Goal: Find specific page/section: Find specific page/section

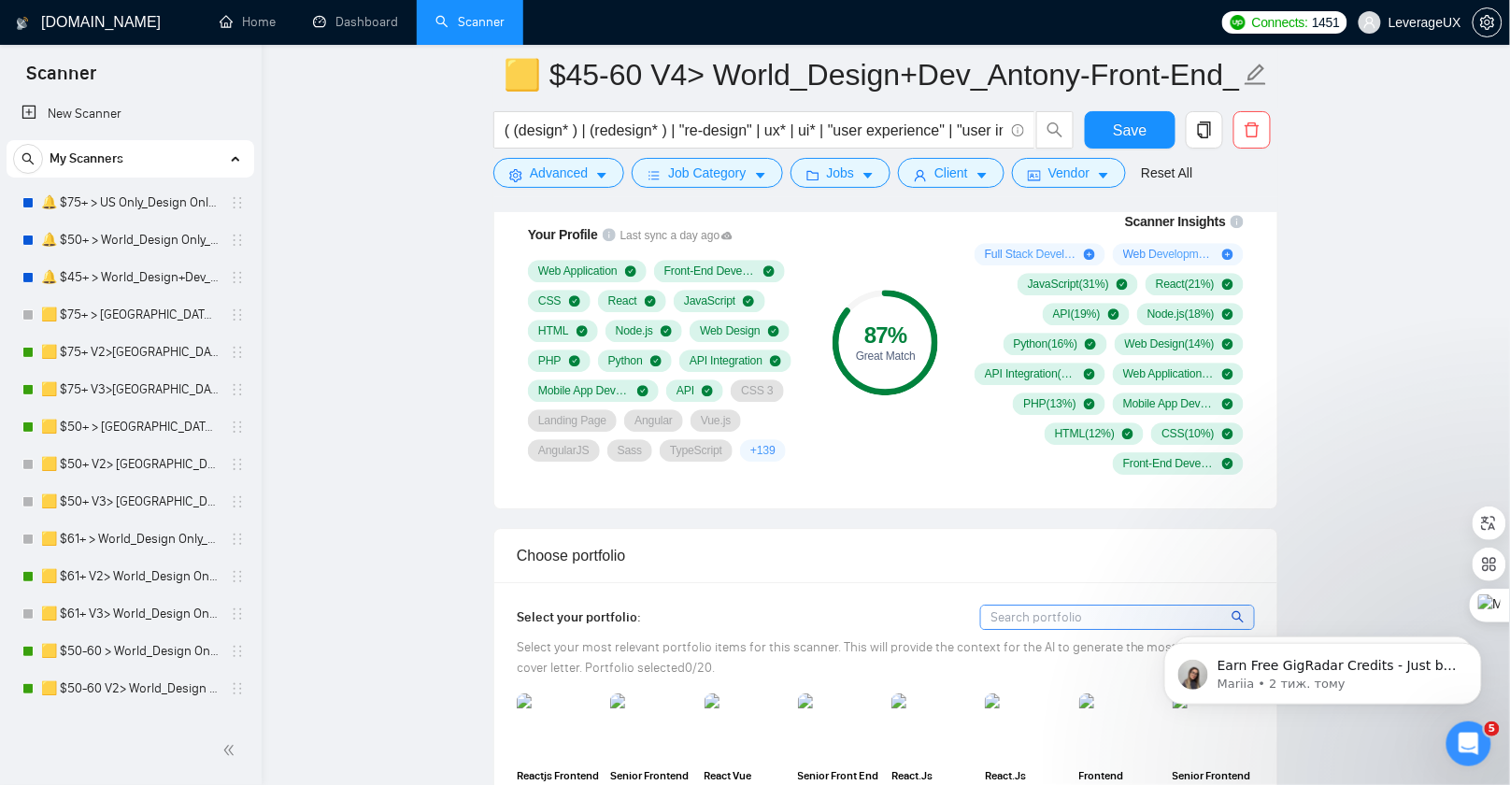
scroll to position [540, 0]
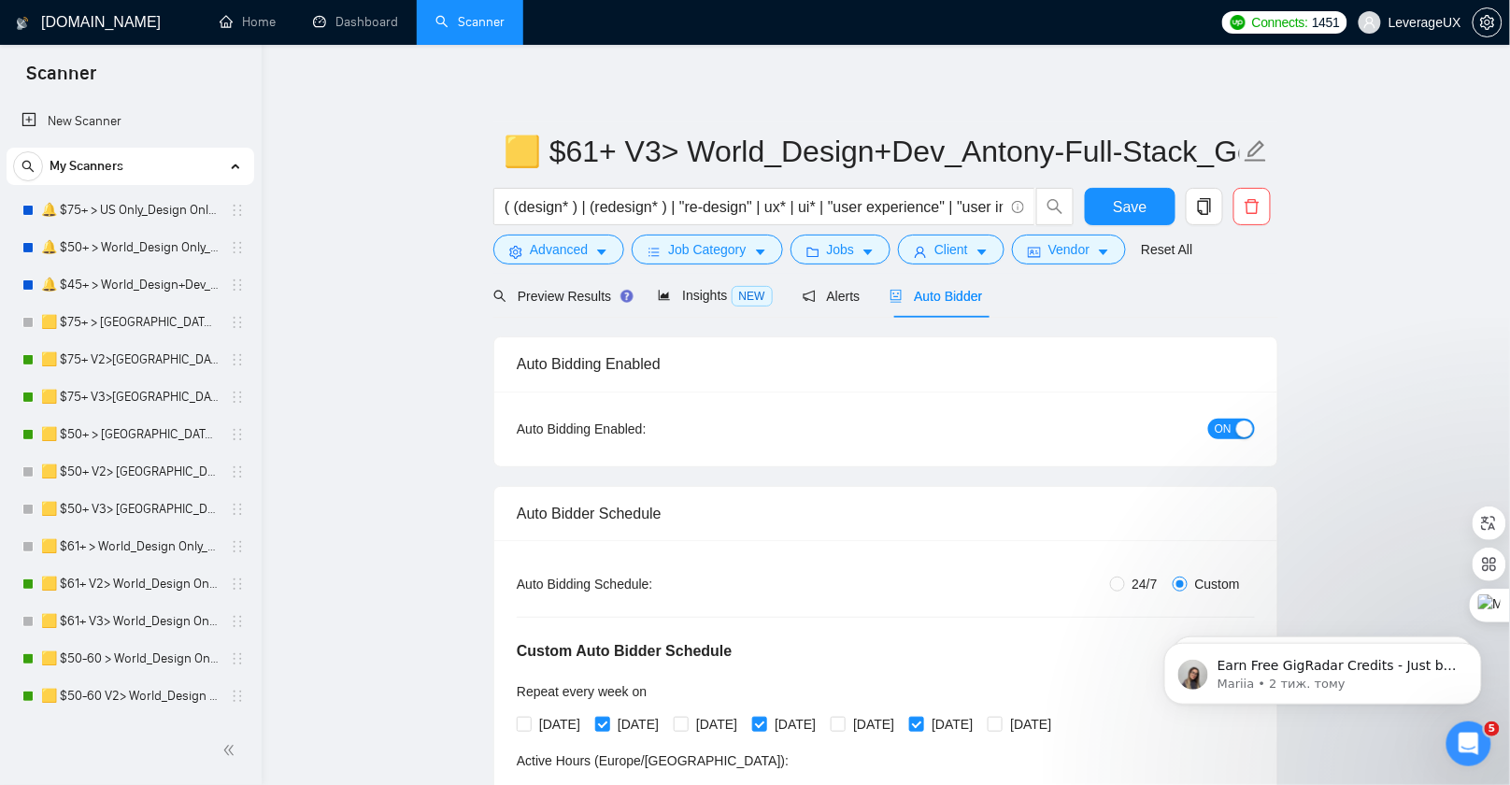
scroll to position [193, 0]
